Goal: Task Accomplishment & Management: Complete application form

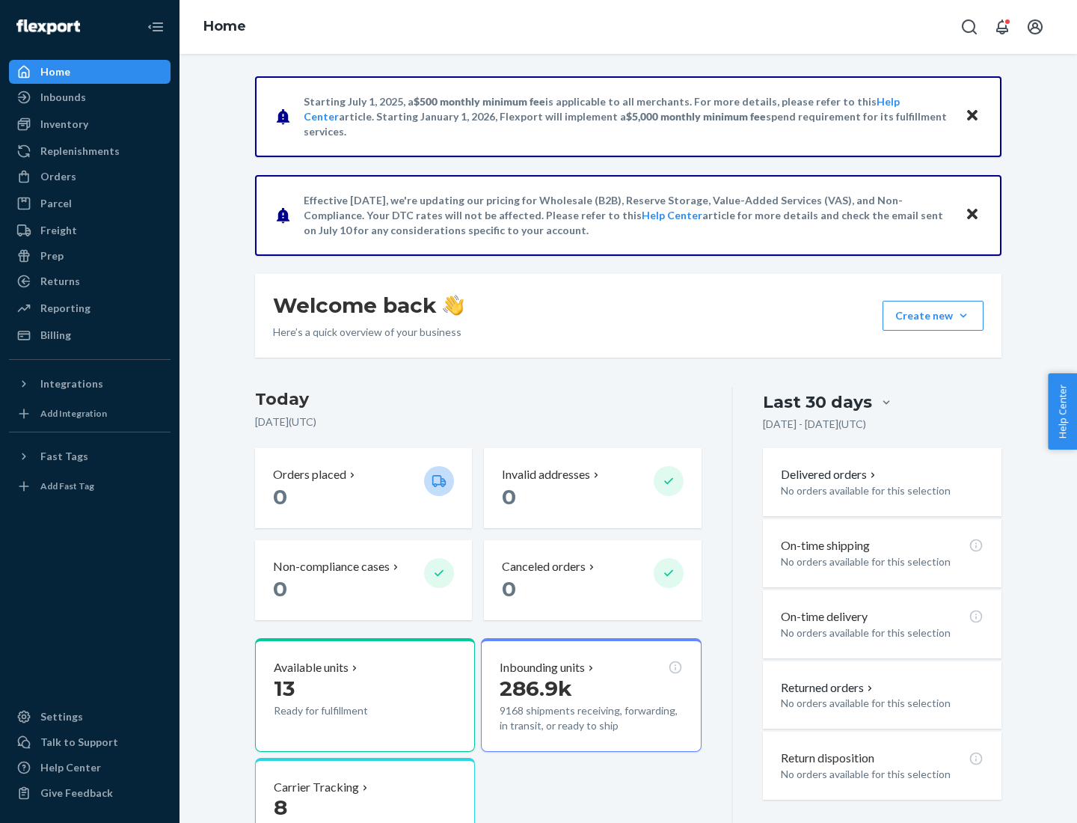
click at [964, 316] on button "Create new Create new inbound Create new order Create new product" at bounding box center [933, 316] width 101 height 30
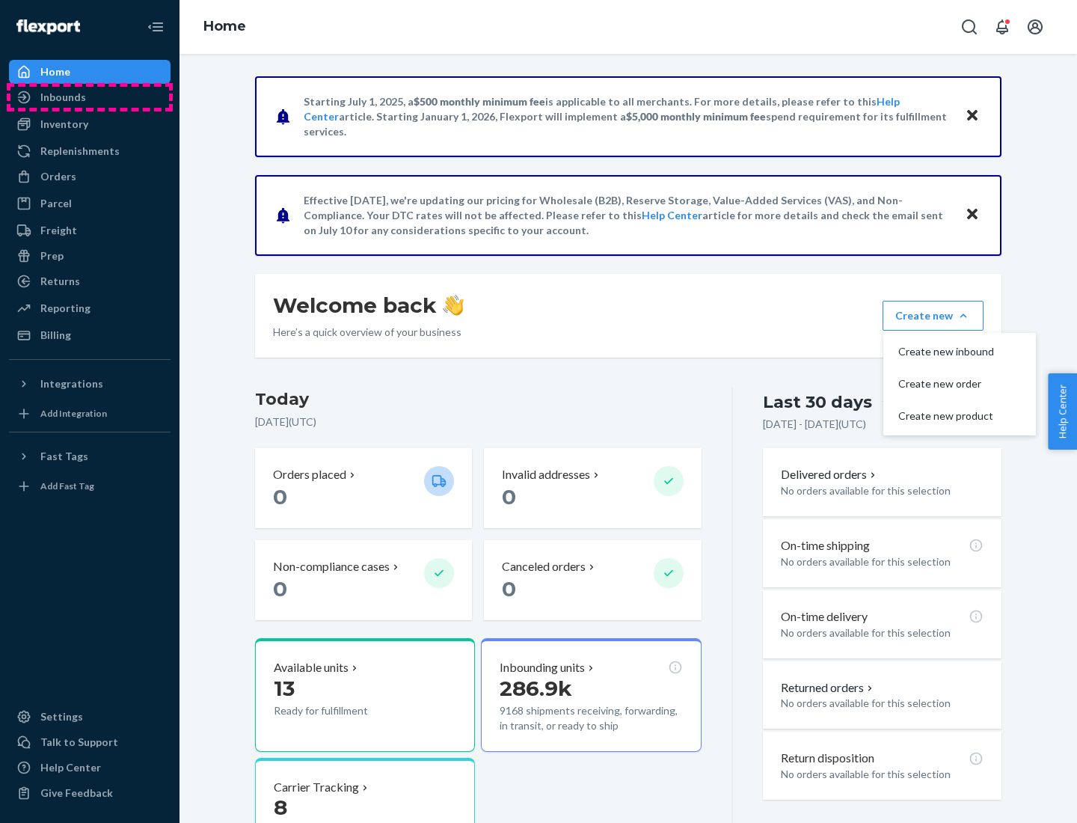
click at [90, 97] on div "Inbounds" at bounding box center [89, 97] width 159 height 21
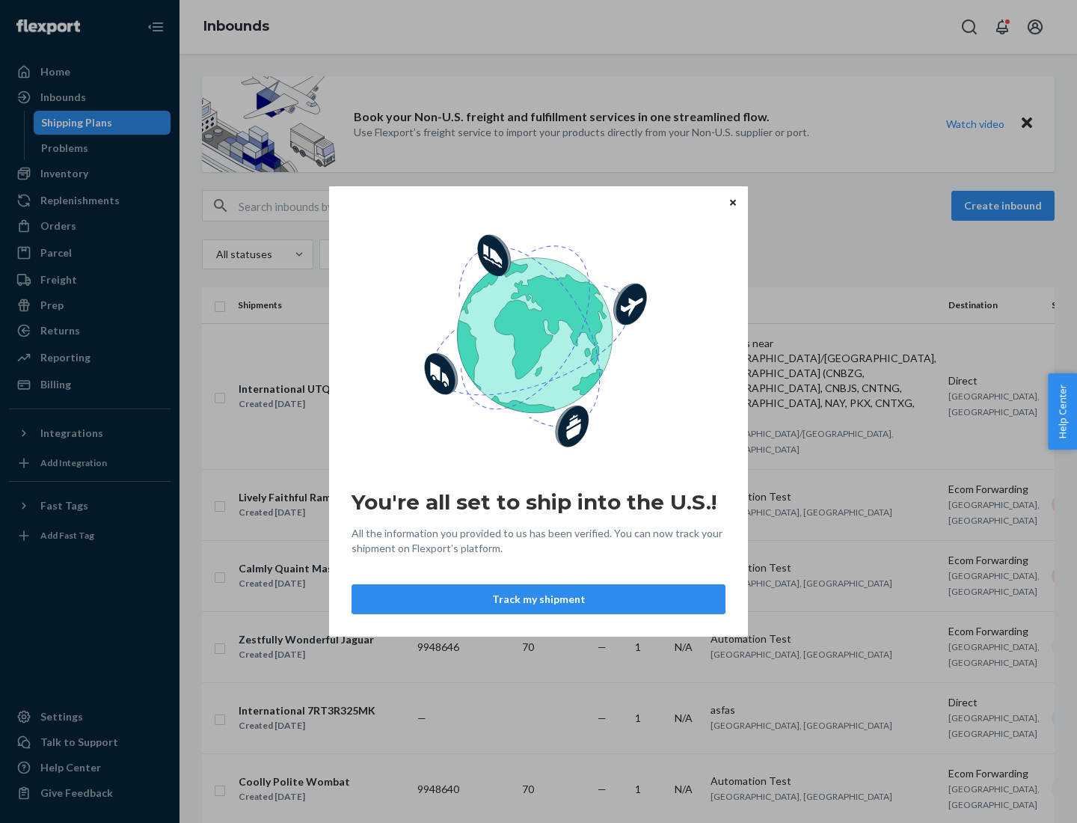
click at [732, 202] on icon "Close" at bounding box center [733, 202] width 6 height 6
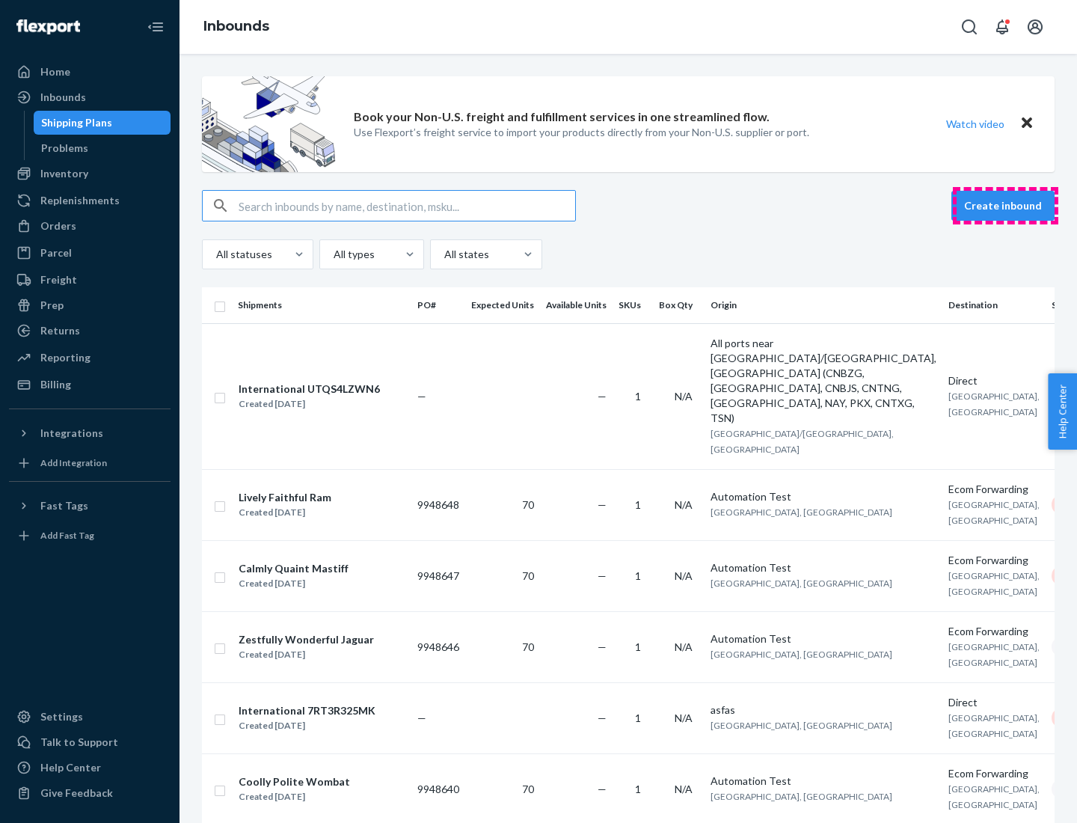
click at [1006, 206] on button "Create inbound" at bounding box center [1003, 206] width 103 height 30
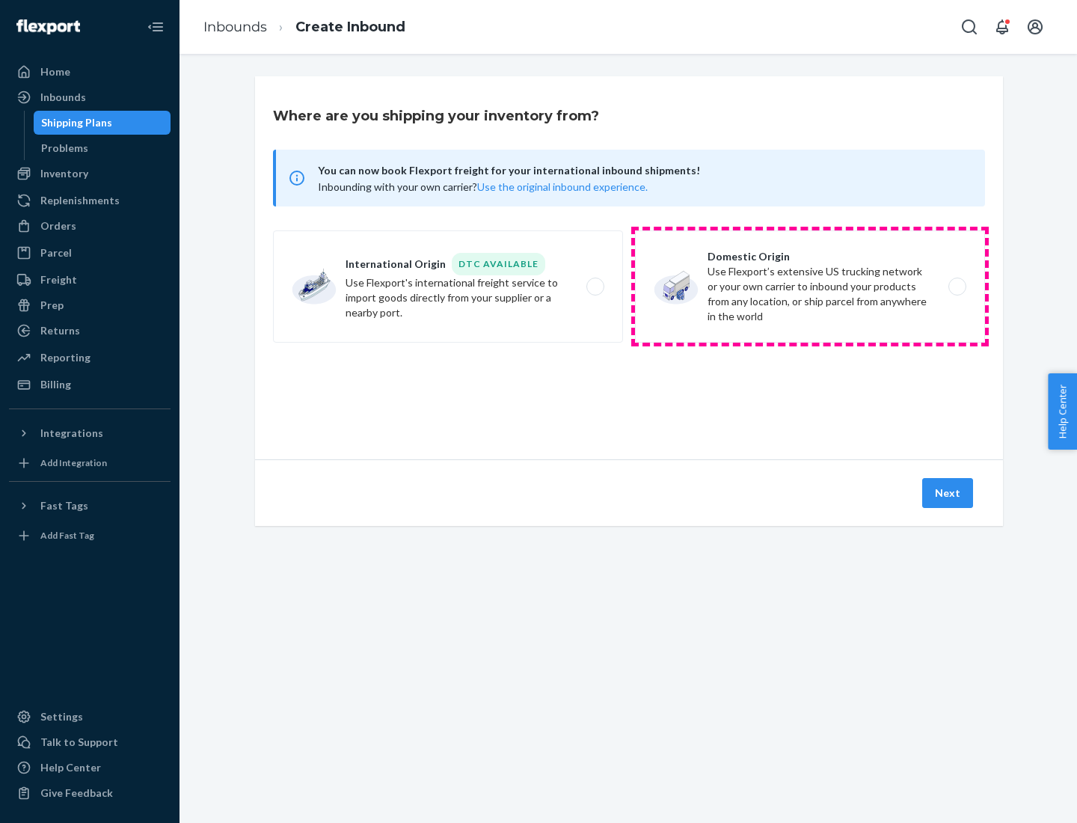
click at [810, 287] on label "Domestic Origin Use Flexport’s extensive US trucking network or your own carrie…" at bounding box center [810, 286] width 350 height 112
click at [957, 287] on input "Domestic Origin Use Flexport’s extensive US trucking network or your own carrie…" at bounding box center [962, 287] width 10 height 10
radio input "true"
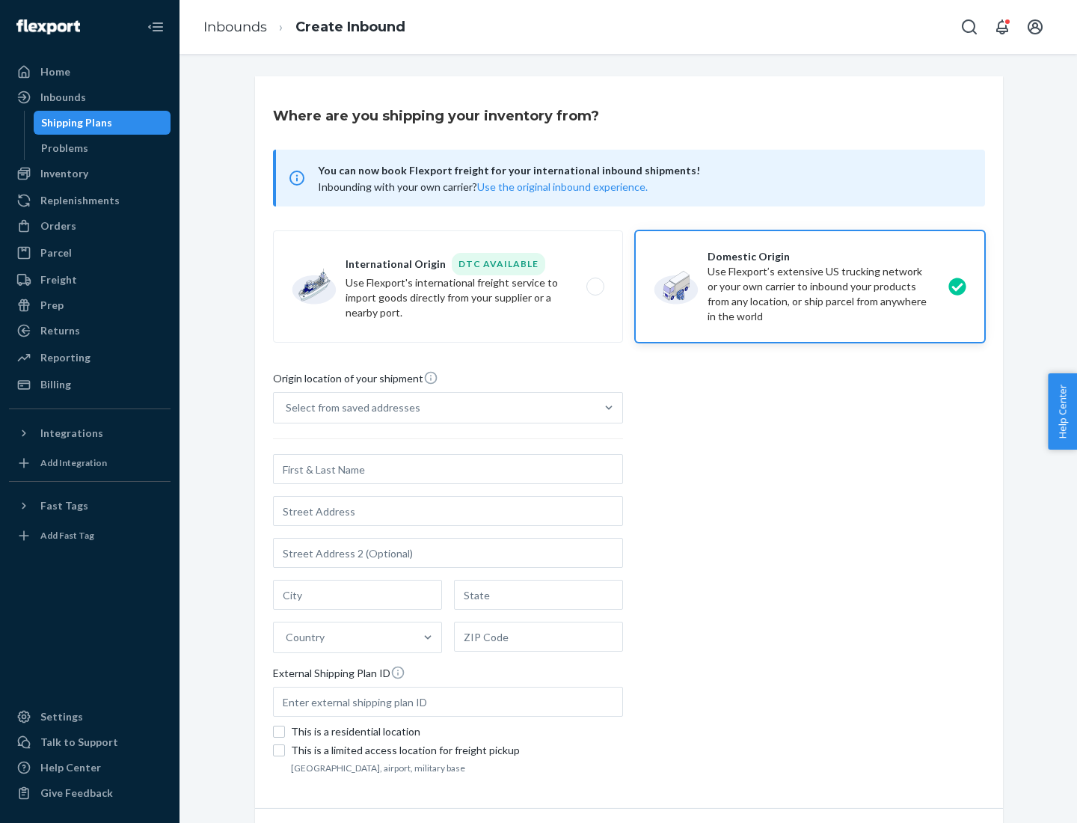
click at [435, 408] on div "Select from saved addresses" at bounding box center [435, 408] width 322 height 30
click at [287, 408] on input "Select from saved addresses" at bounding box center [286, 407] width 1 height 15
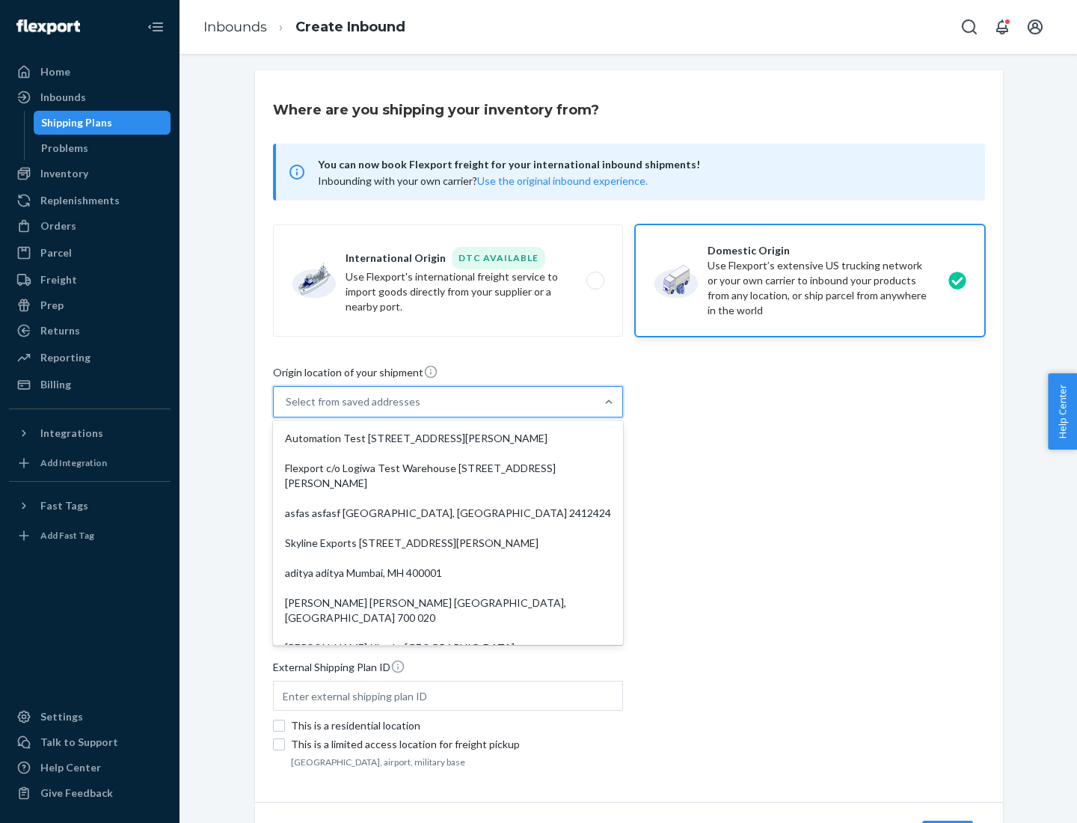
click at [448, 438] on div "Automation Test [STREET_ADDRESS][PERSON_NAME]" at bounding box center [448, 438] width 344 height 30
click at [287, 409] on input "option Automation Test [STREET_ADDRESS][PERSON_NAME]. 9 results available. Use …" at bounding box center [286, 401] width 1 height 15
type input "Automation Test"
type input "9th Floor"
type input "[GEOGRAPHIC_DATA]"
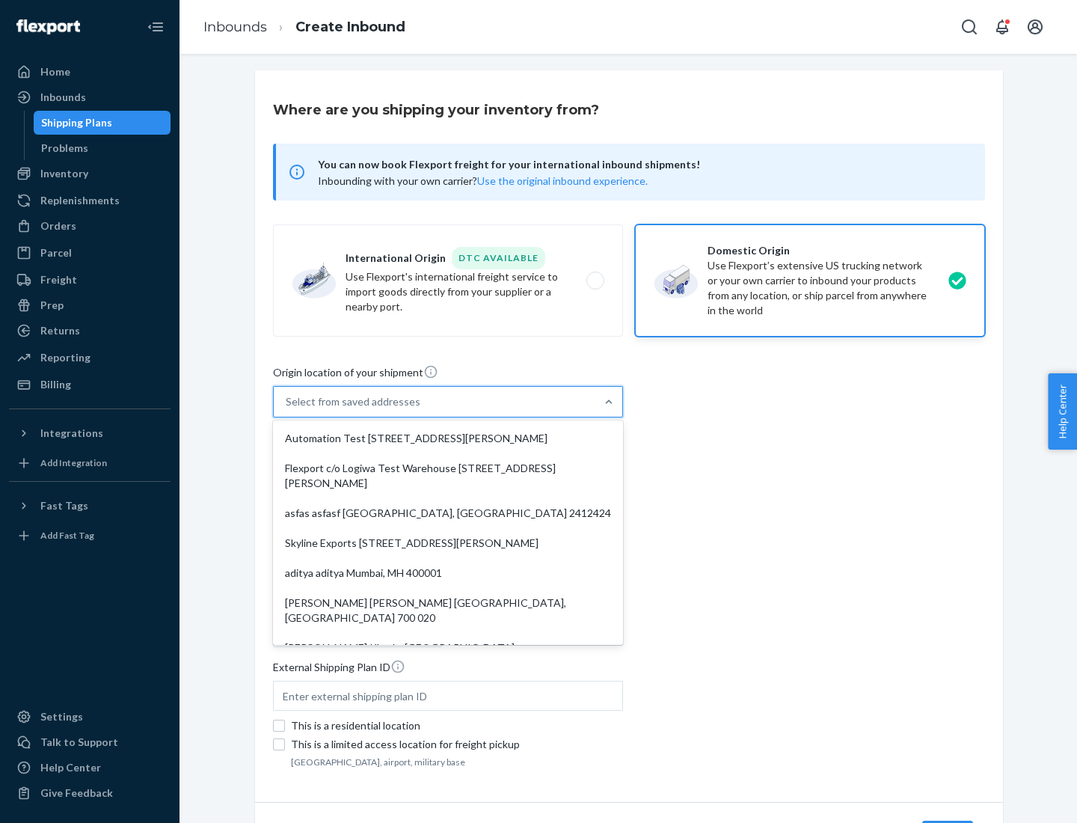
type input "CA"
type input "94104"
type input "[STREET_ADDRESS][PERSON_NAME]"
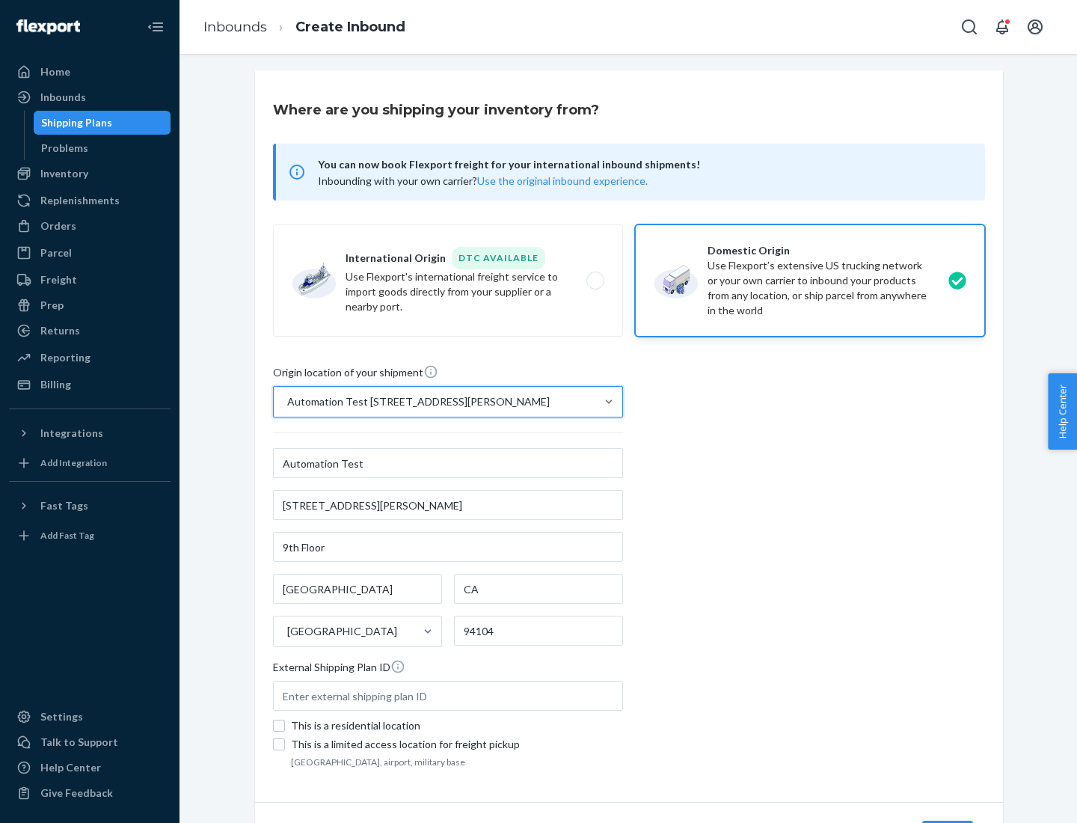
scroll to position [88, 0]
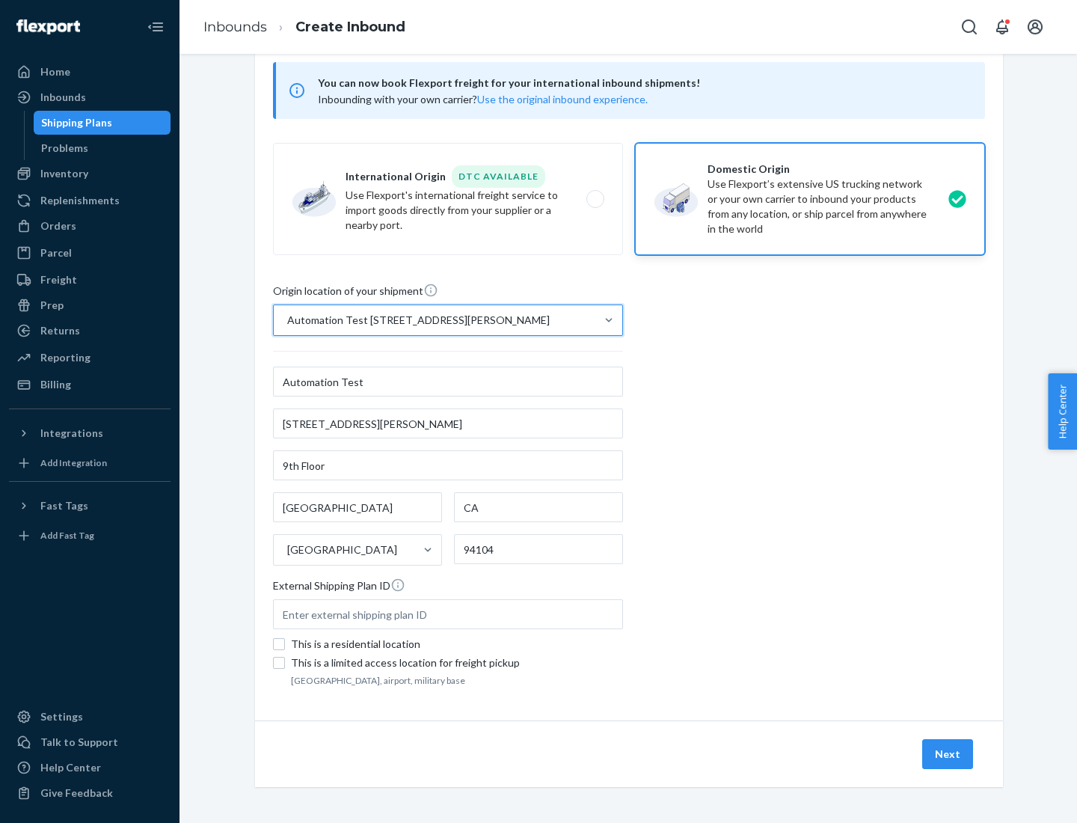
click at [949, 754] on button "Next" at bounding box center [947, 754] width 51 height 30
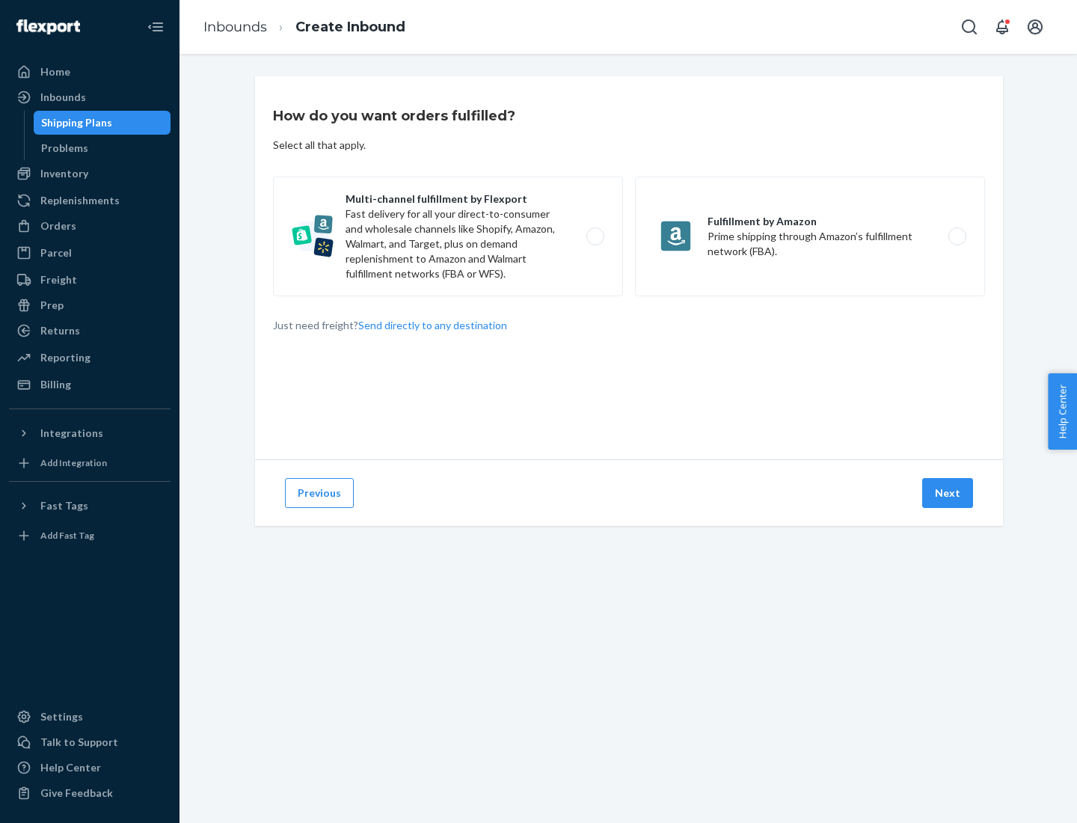
click at [448, 236] on label "Multi-channel fulfillment by Flexport Fast delivery for all your direct-to-cons…" at bounding box center [448, 237] width 350 height 120
click at [595, 236] on input "Multi-channel fulfillment by Flexport Fast delivery for all your direct-to-cons…" at bounding box center [600, 237] width 10 height 10
radio input "true"
click at [949, 493] on button "Next" at bounding box center [947, 493] width 51 height 30
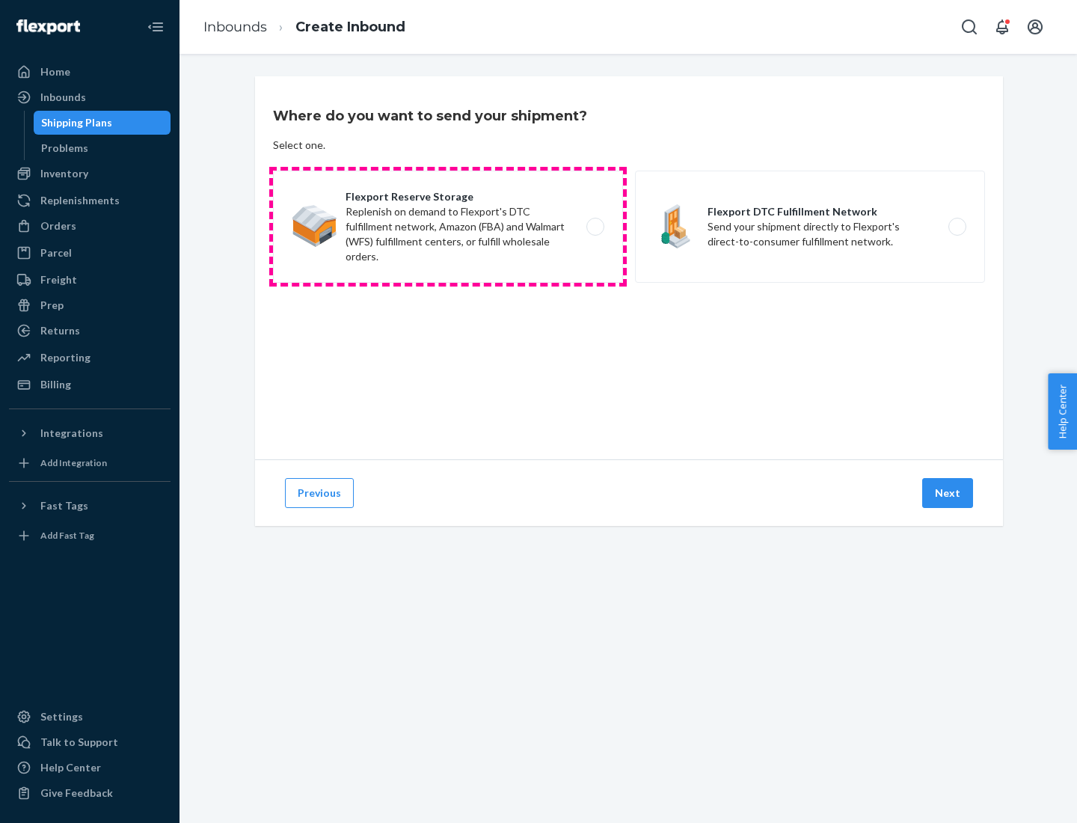
click at [448, 227] on label "Flexport Reserve Storage Replenish on demand to Flexport's DTC fulfillment netw…" at bounding box center [448, 227] width 350 height 112
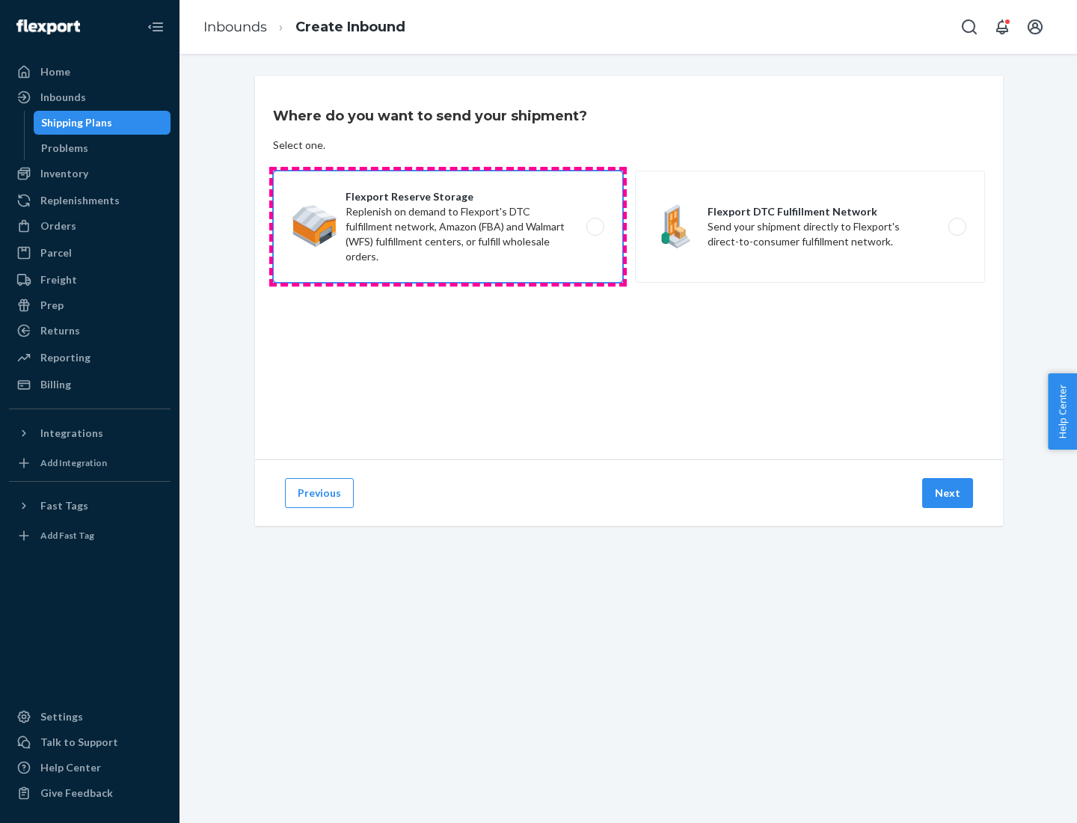
click at [595, 227] on input "Flexport Reserve Storage Replenish on demand to Flexport's DTC fulfillment netw…" at bounding box center [600, 227] width 10 height 10
radio input "true"
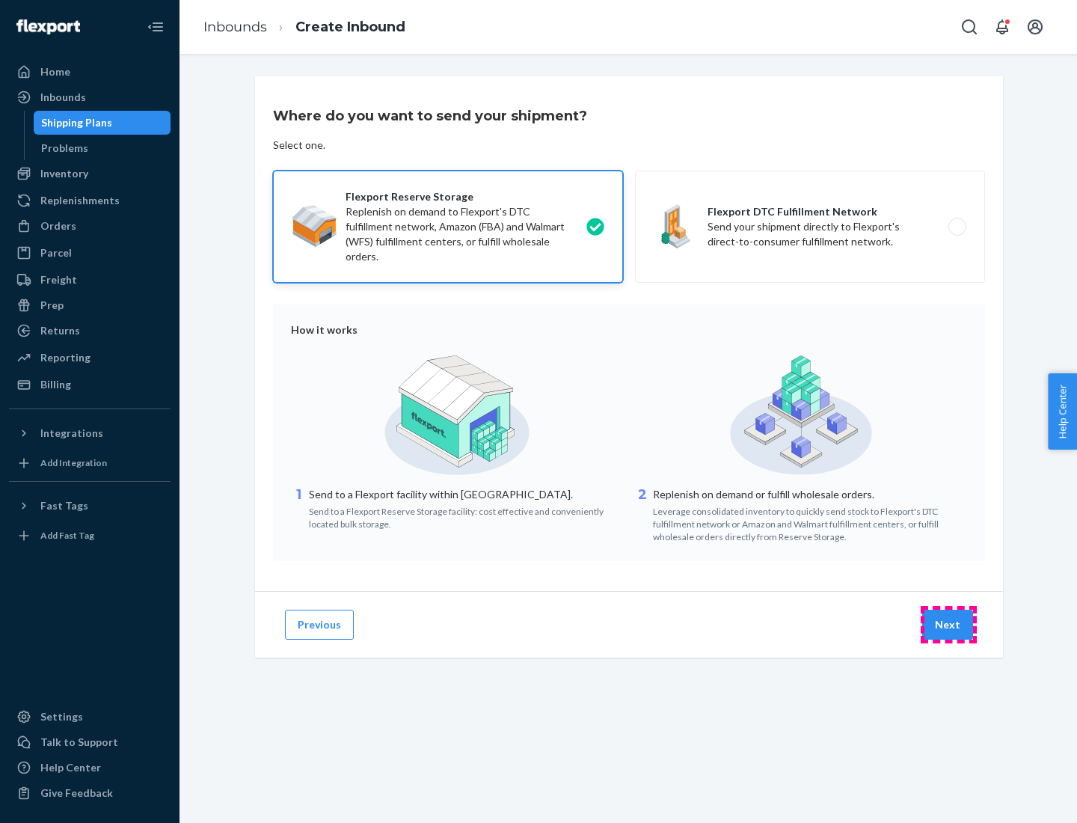
click at [949, 625] on button "Next" at bounding box center [947, 625] width 51 height 30
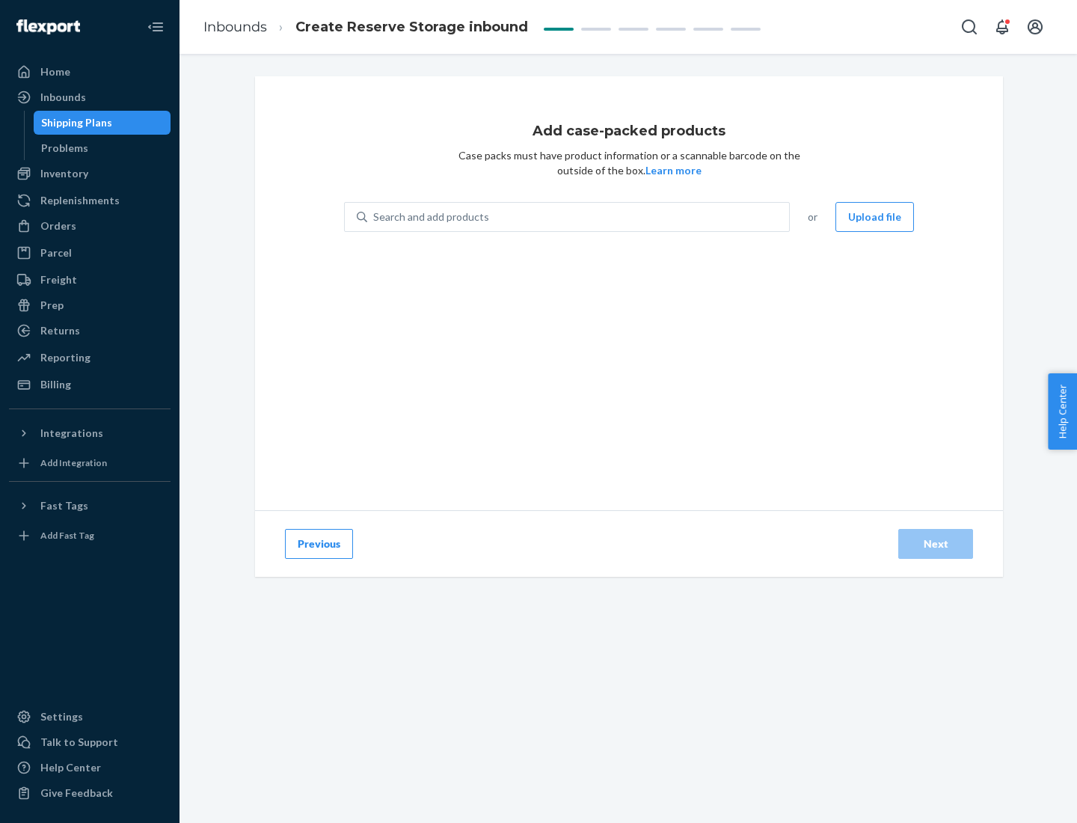
click at [579, 217] on div "Search and add products" at bounding box center [578, 217] width 422 height 27
click at [375, 217] on input "Search and add products" at bounding box center [373, 216] width 1 height 15
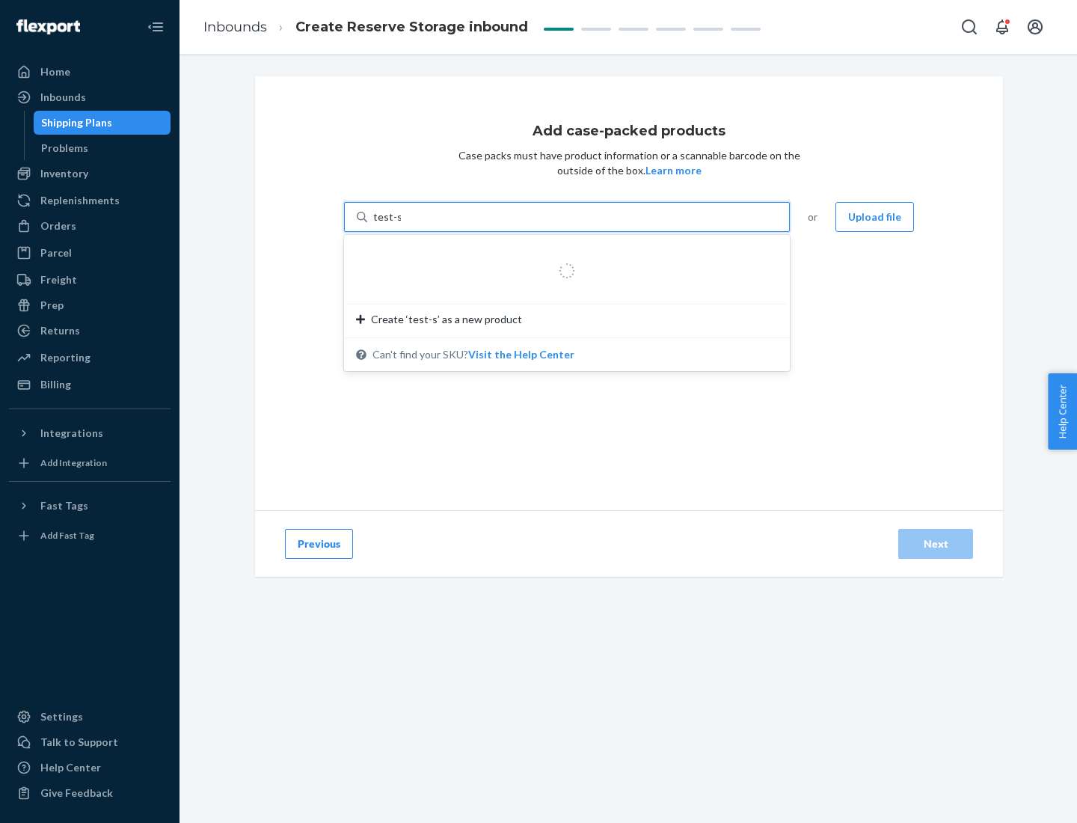
type input "test-syn"
click at [562, 253] on div "test - syn - test" at bounding box center [561, 252] width 410 height 15
click at [412, 224] on input "test-syn" at bounding box center [392, 216] width 39 height 15
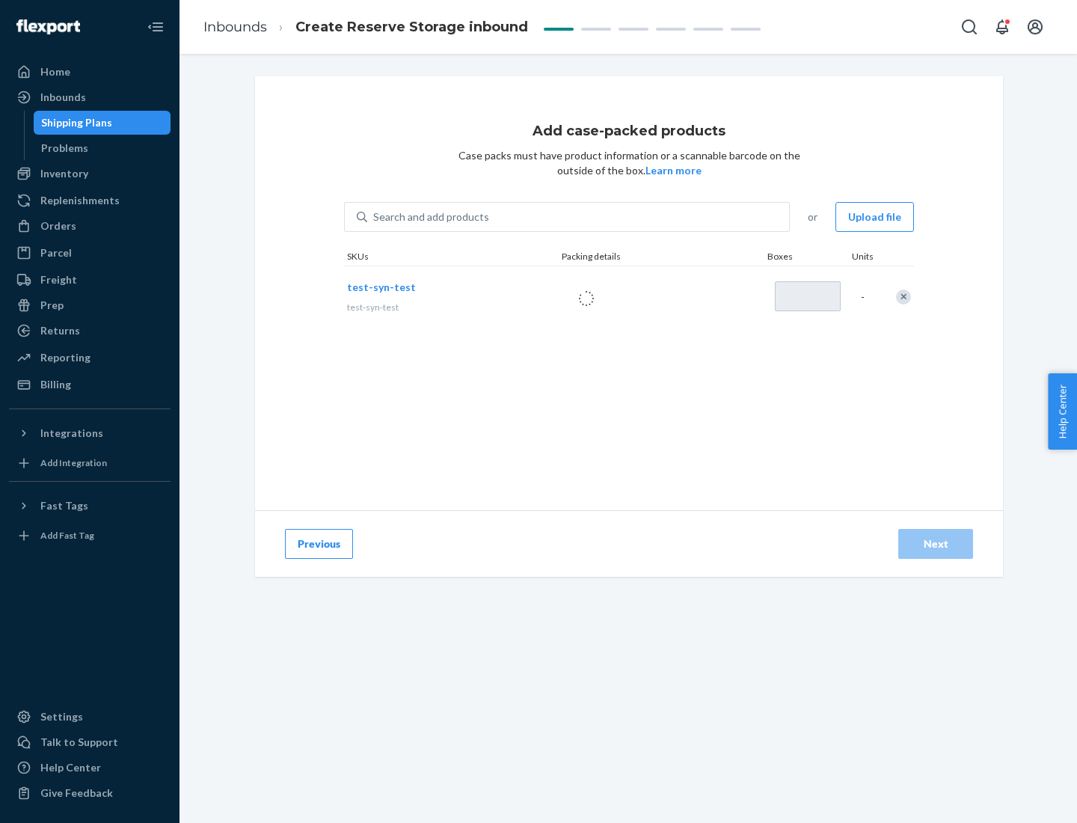
type input "1"
